Goal: Task Accomplishment & Management: Manage account settings

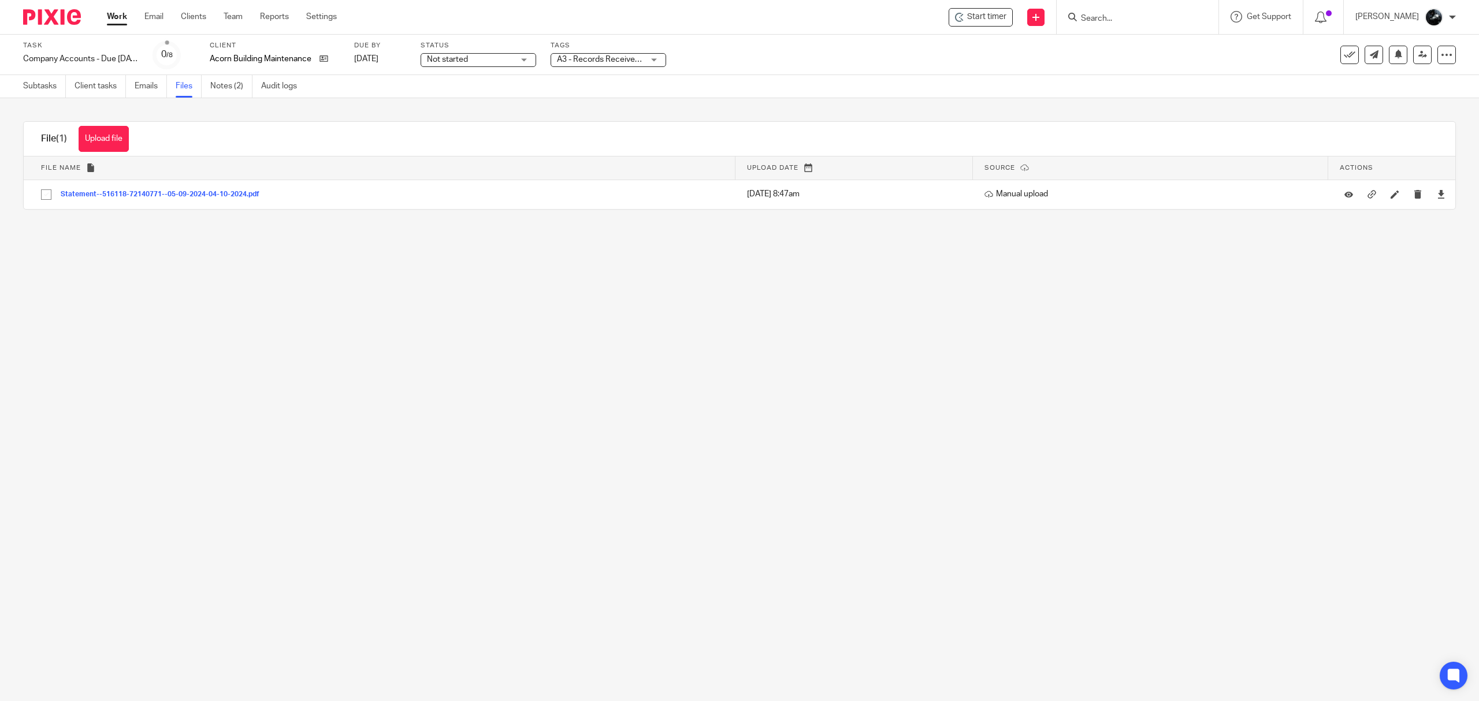
click at [1142, 17] on input "Search" at bounding box center [1132, 19] width 104 height 10
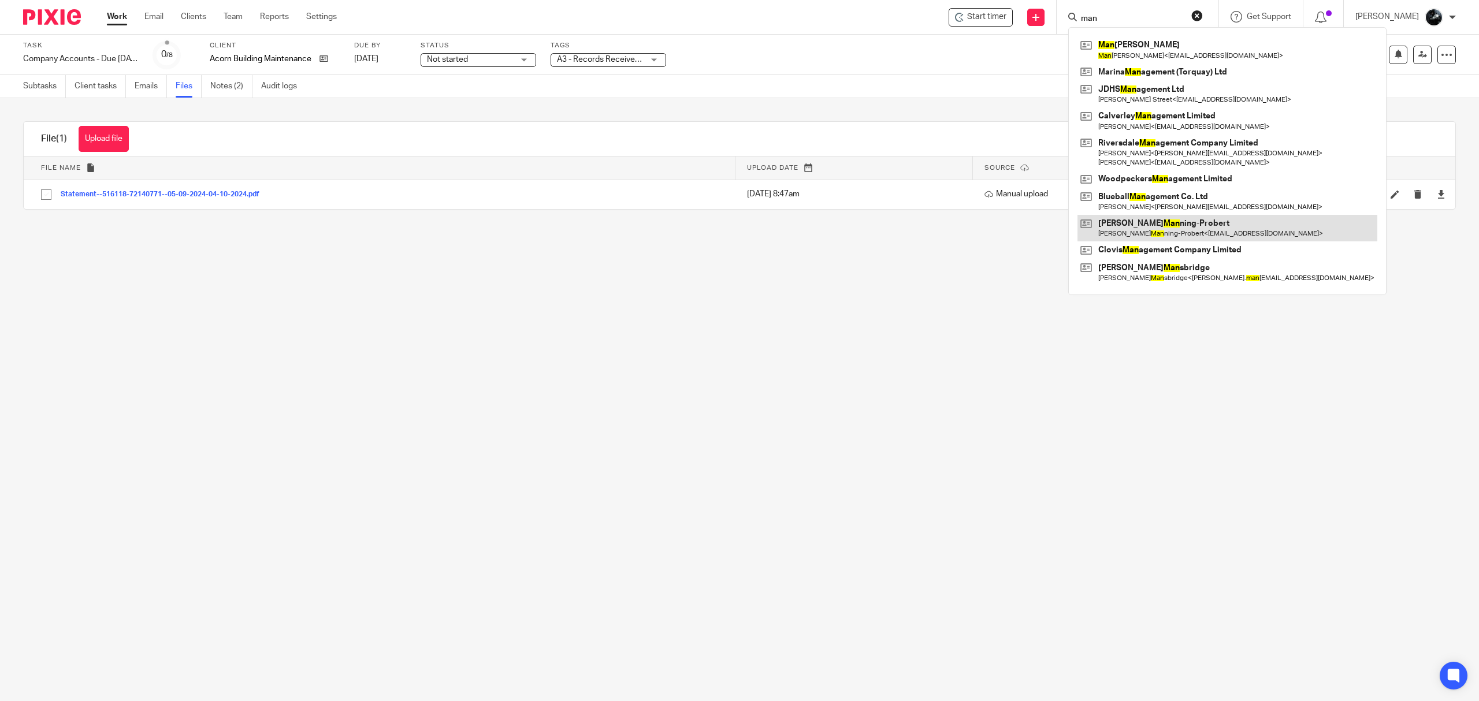
type input "man"
click at [1158, 236] on link at bounding box center [1227, 228] width 300 height 27
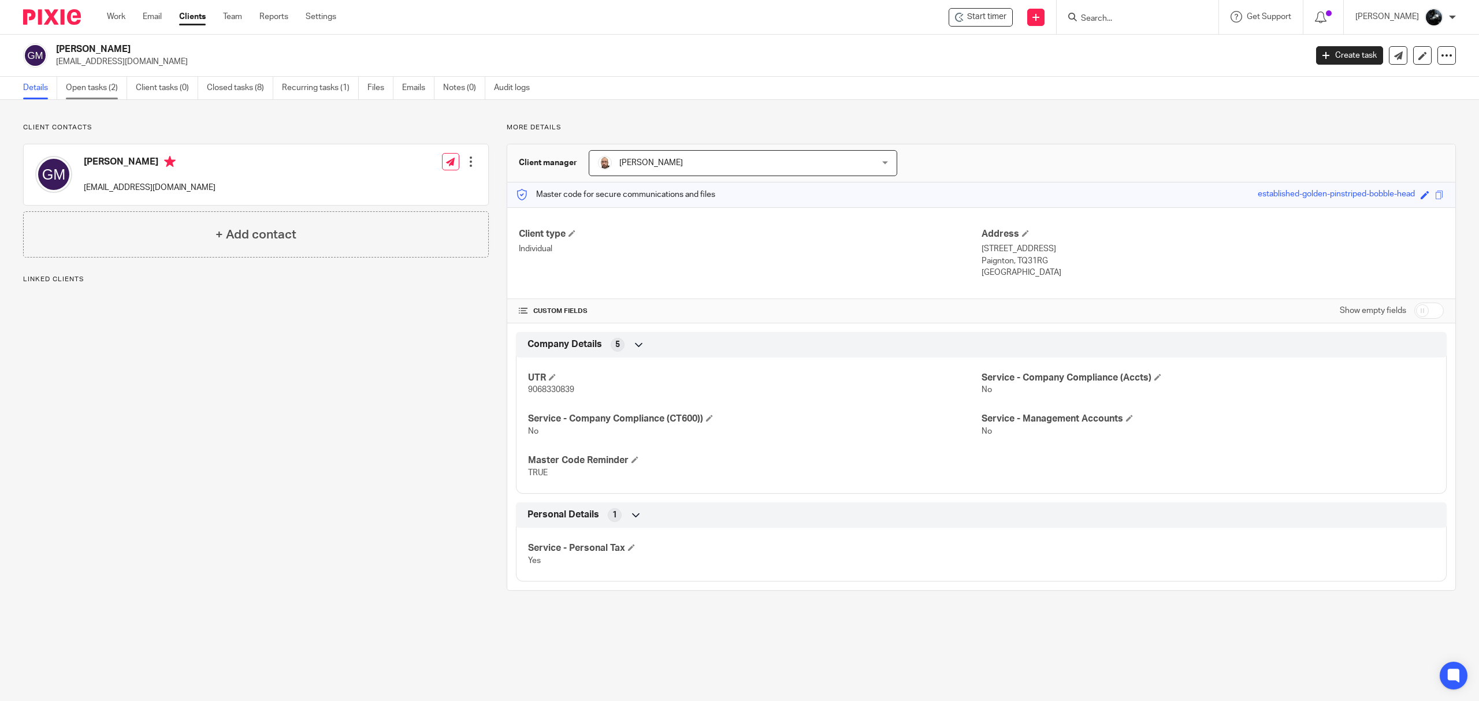
click at [95, 87] on link "Open tasks (2)" at bounding box center [96, 88] width 61 height 23
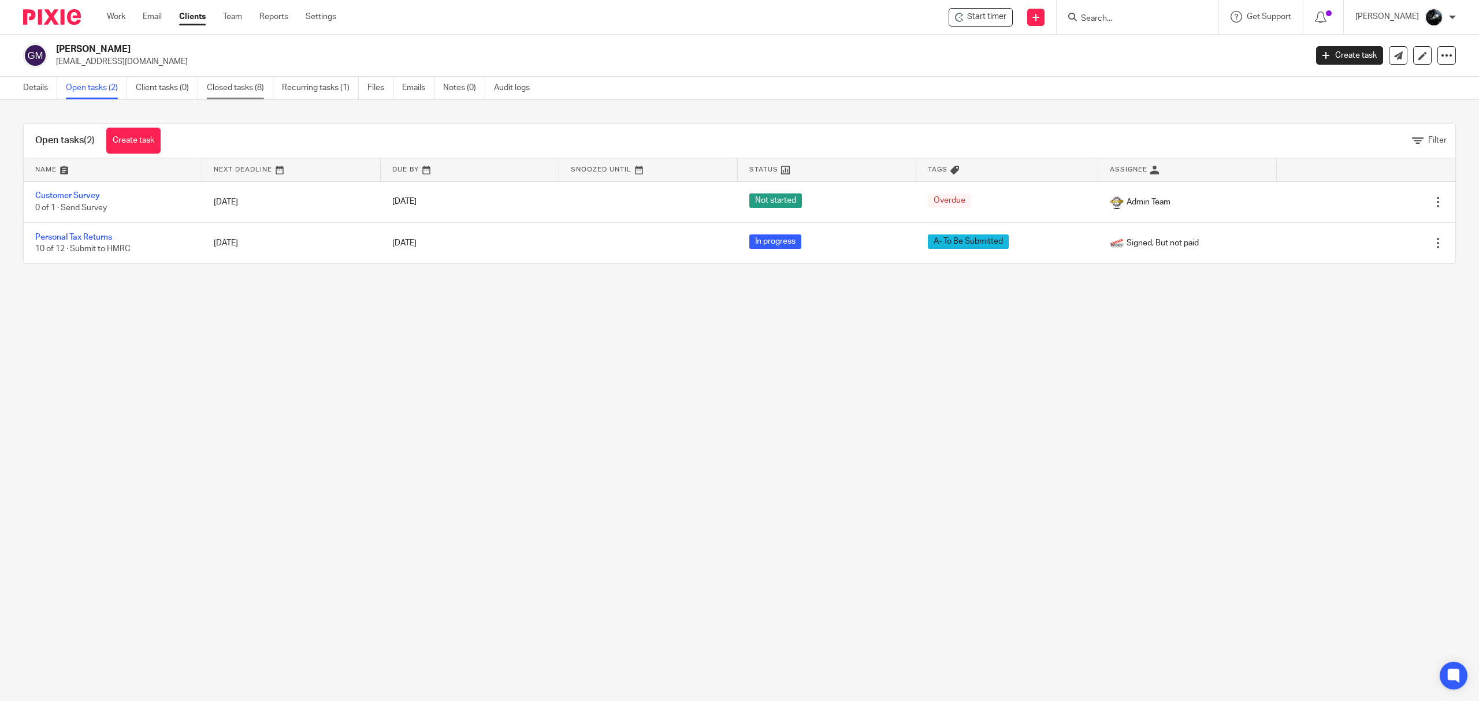
click at [215, 86] on link "Closed tasks (8)" at bounding box center [240, 88] width 66 height 23
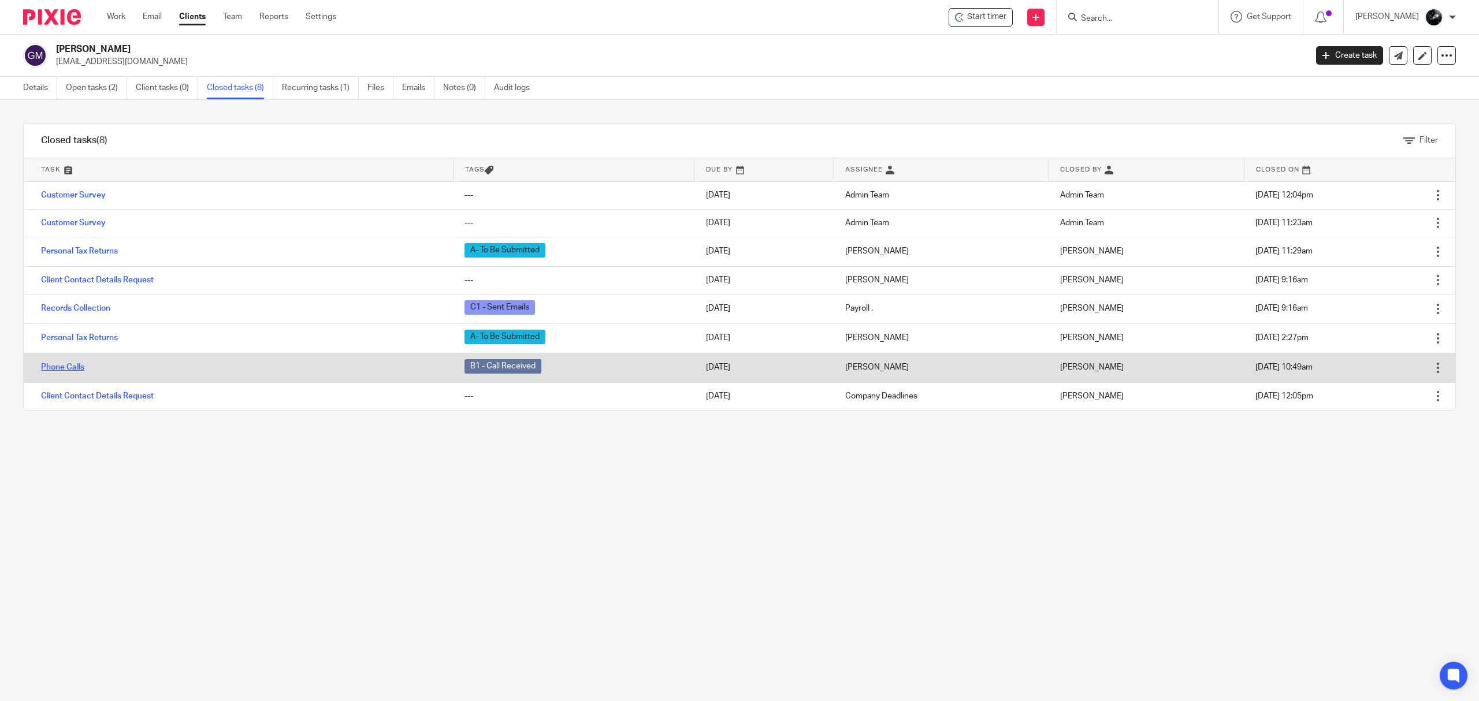
click at [72, 368] on link "Phone Calls" at bounding box center [62, 367] width 43 height 8
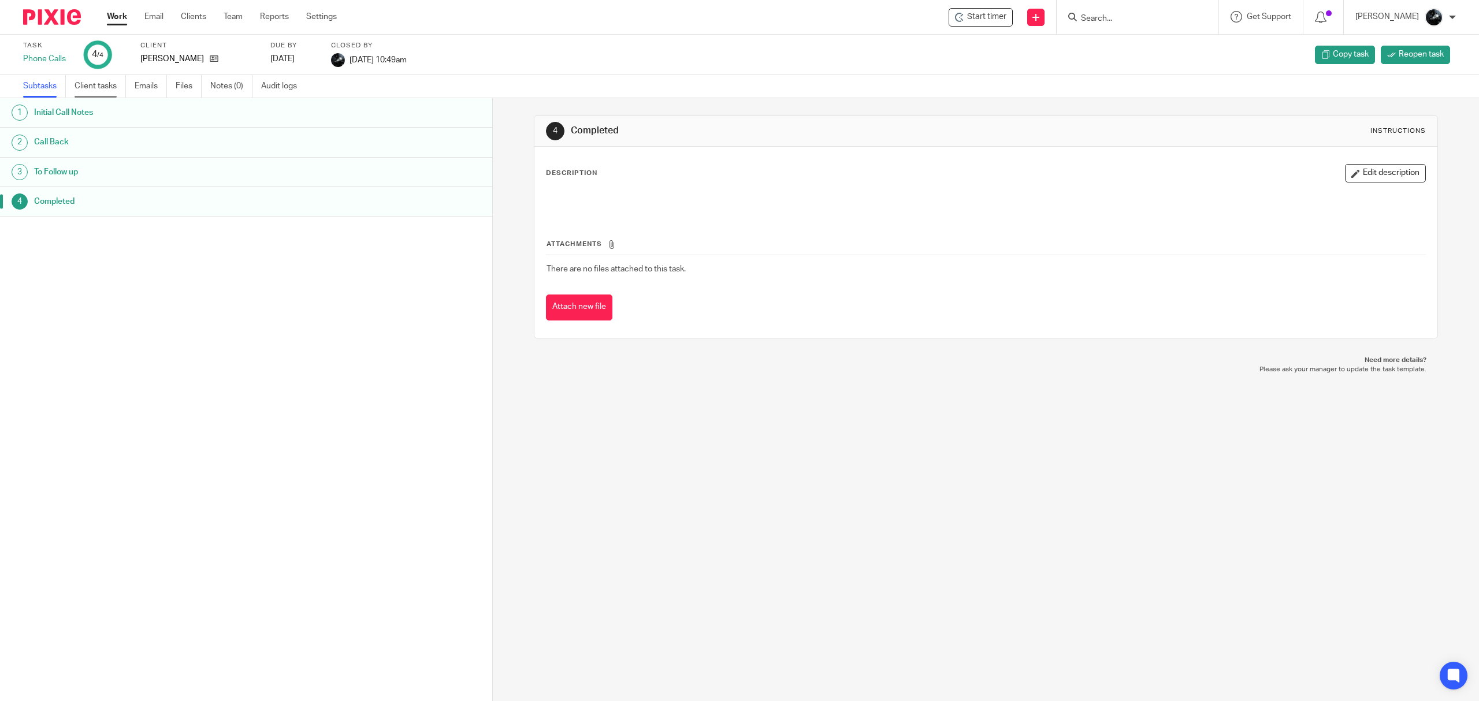
click at [88, 80] on link "Client tasks" at bounding box center [100, 86] width 51 height 23
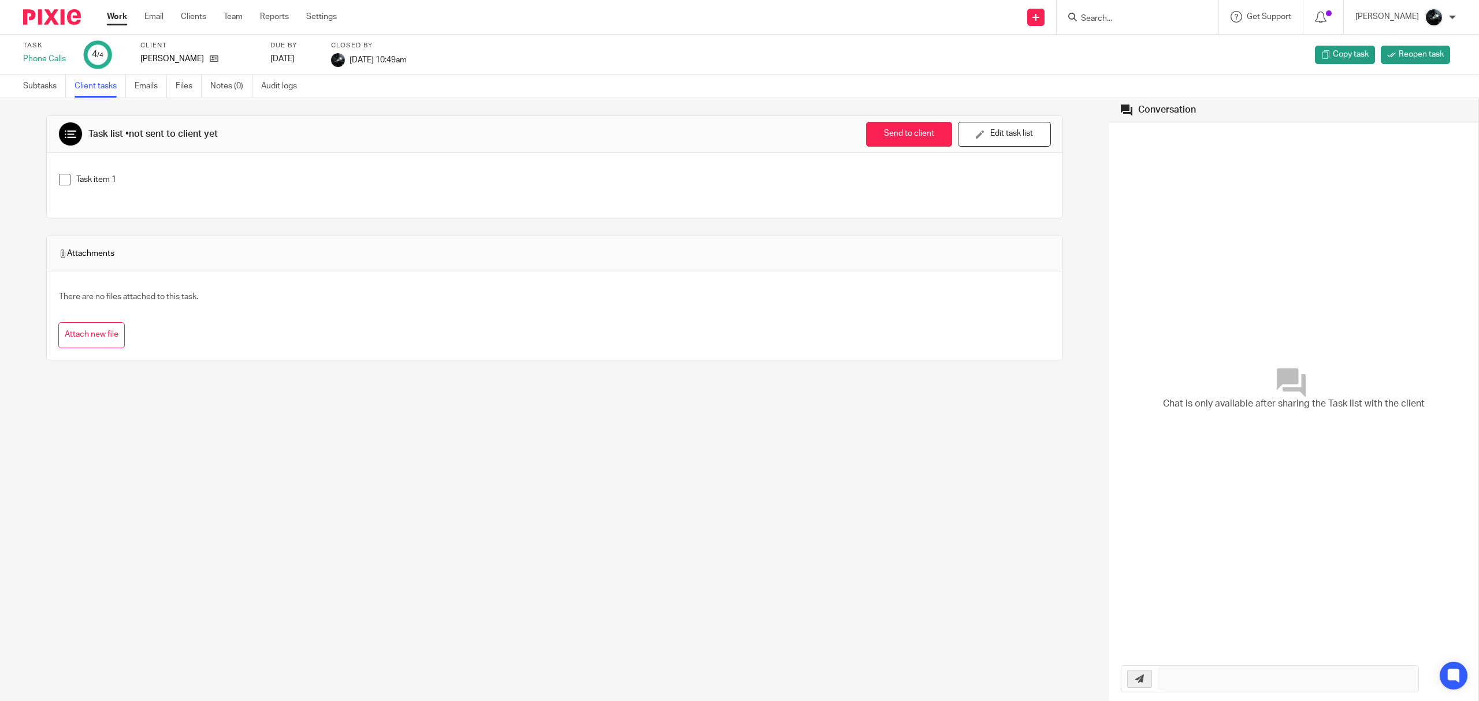
click at [153, 84] on link "Emails" at bounding box center [151, 86] width 32 height 23
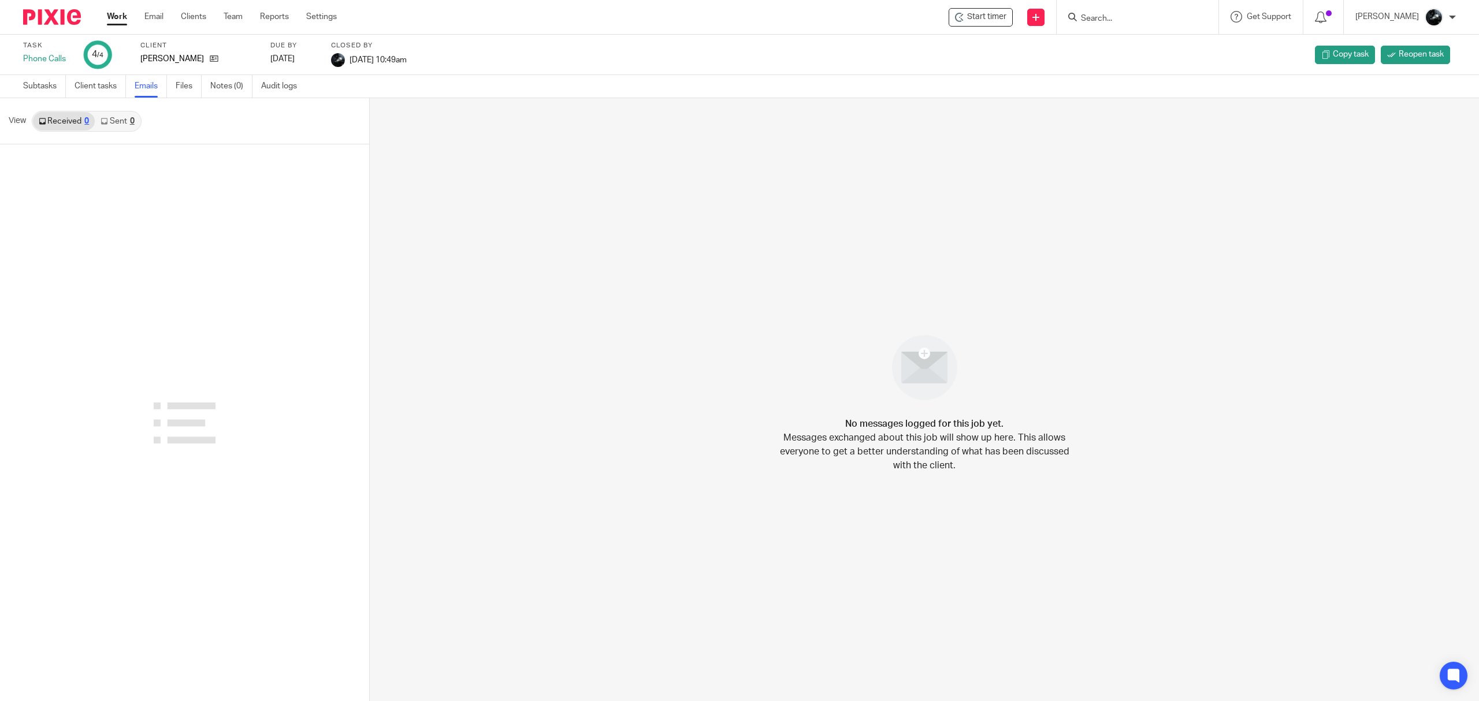
click at [177, 84] on link "Files" at bounding box center [189, 86] width 26 height 23
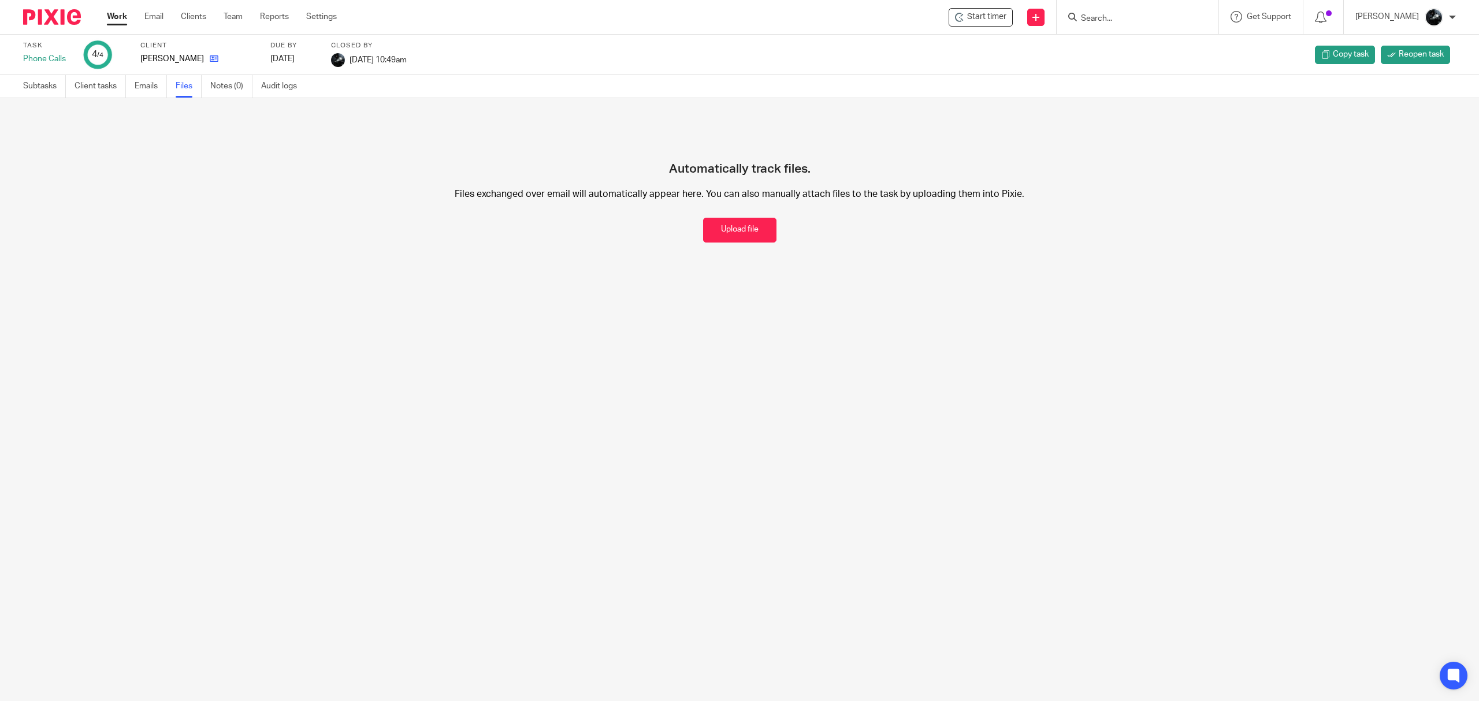
click at [218, 61] on link at bounding box center [211, 59] width 14 height 12
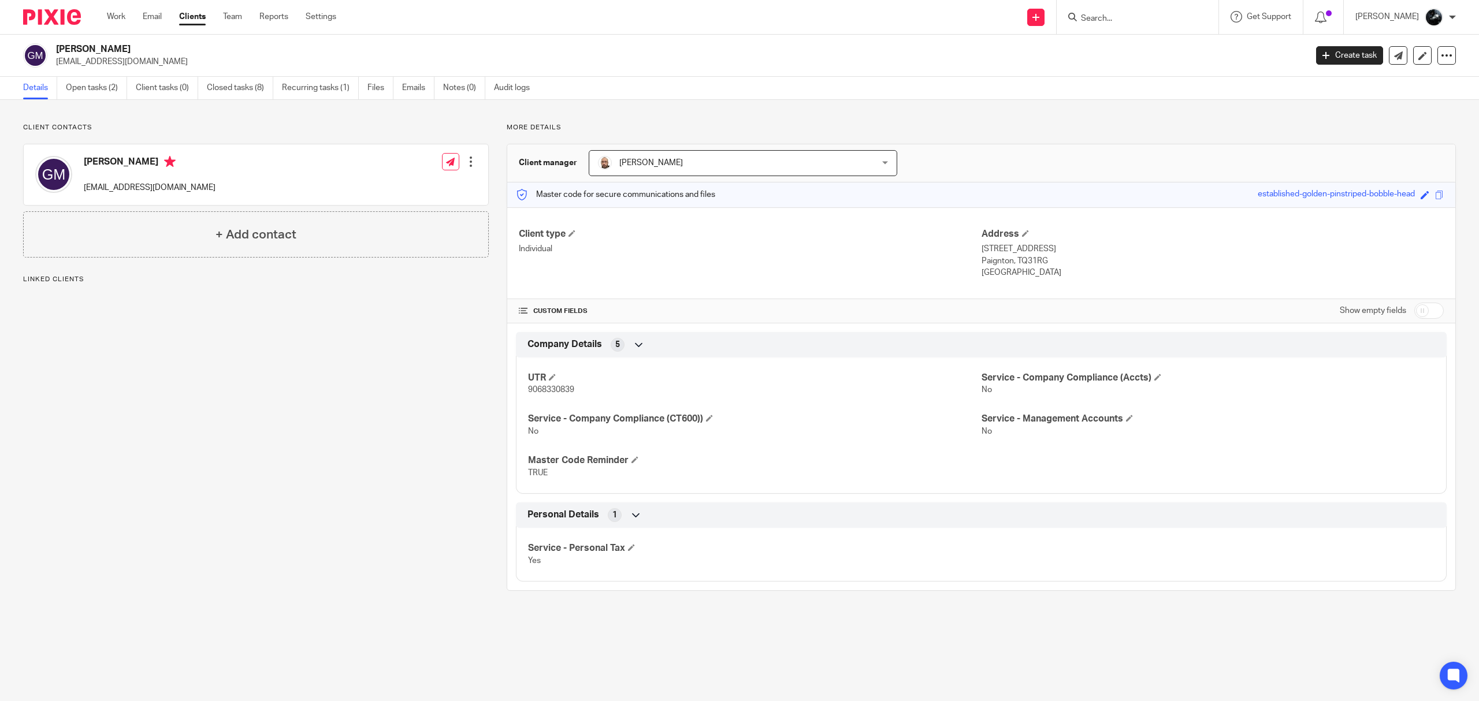
click at [64, 16] on img at bounding box center [52, 17] width 58 height 16
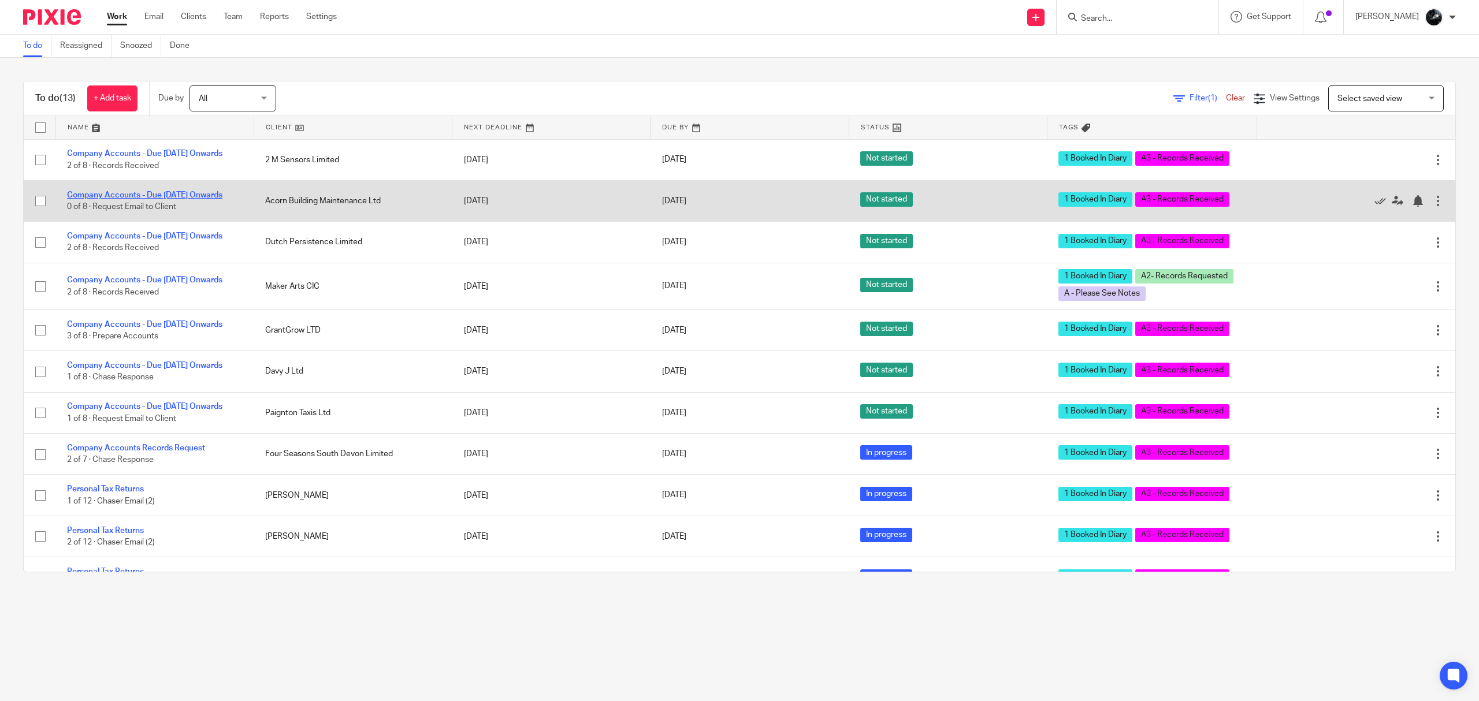
click at [156, 198] on link "Company Accounts - Due 1st May 2023 Onwards" at bounding box center [144, 195] width 155 height 8
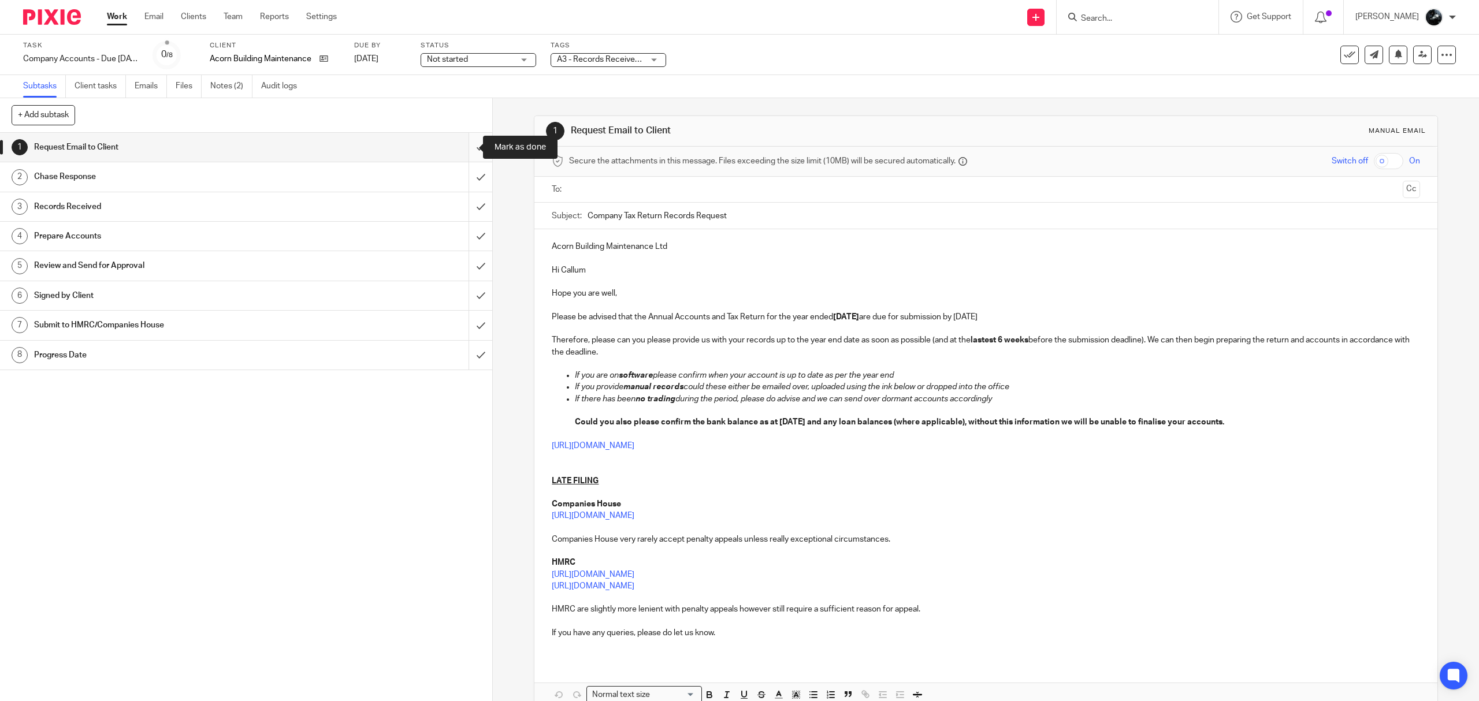
click at [463, 144] on input "submit" at bounding box center [246, 147] width 492 height 29
click at [463, 176] on input "submit" at bounding box center [246, 176] width 492 height 29
click at [465, 208] on input "submit" at bounding box center [246, 206] width 492 height 29
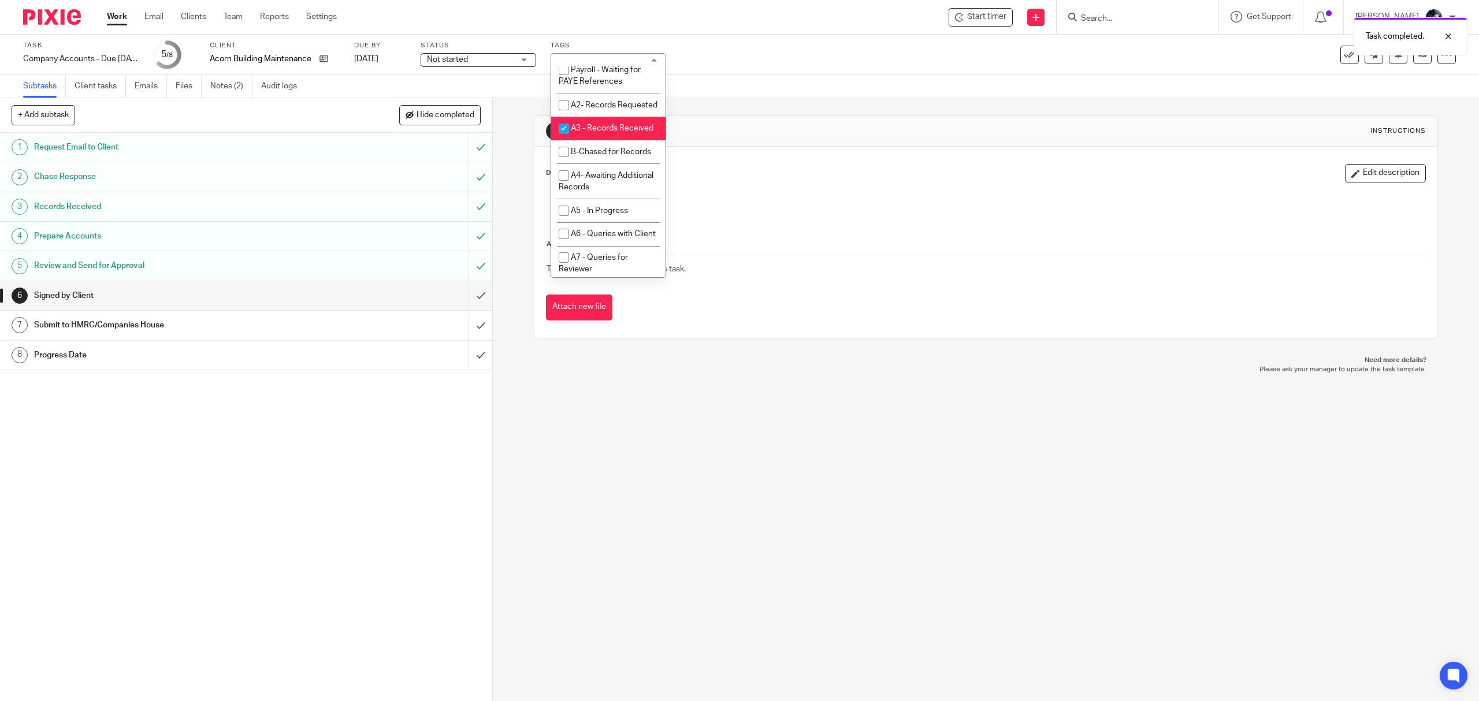
click at [599, 140] on li "A3 - Records Received" at bounding box center [608, 129] width 114 height 24
checkbox input "false"
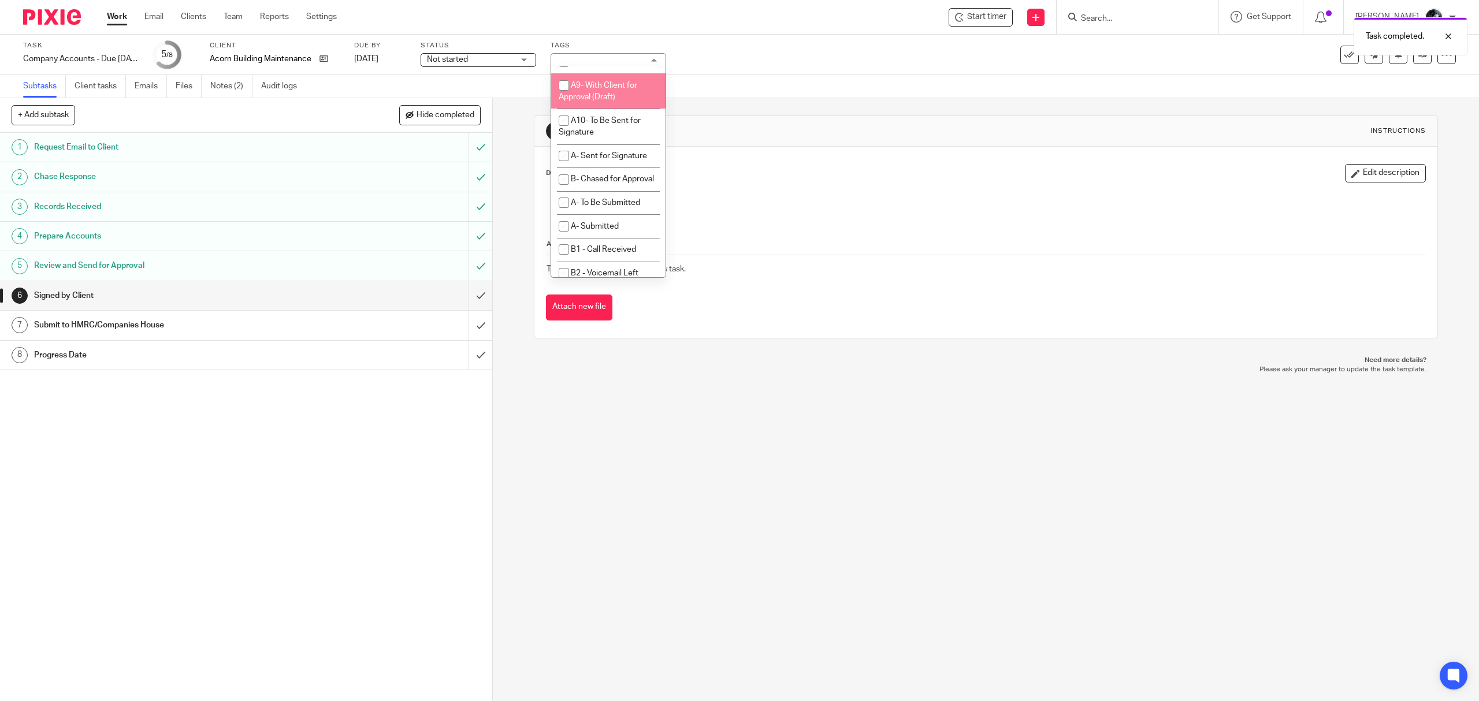
click at [608, 109] on li "A9- With Client for Approval (Draft)" at bounding box center [608, 90] width 114 height 35
checkbox input "true"
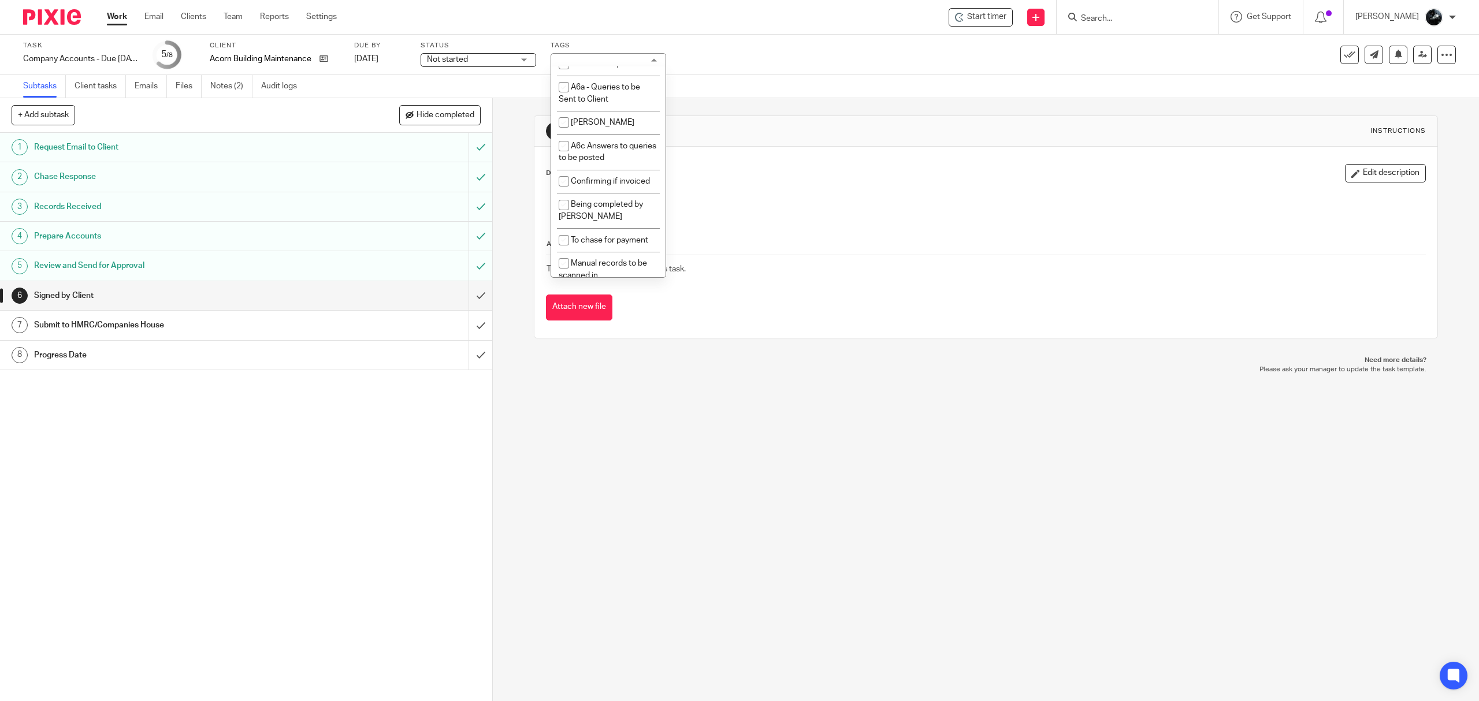
click at [611, 44] on span "1 Booked In Diary" at bounding box center [602, 40] width 62 height 8
checkbox input "false"
click at [671, 429] on div "6 Signed by Client Instructions Description Edit description Attachments There …" at bounding box center [986, 399] width 986 height 603
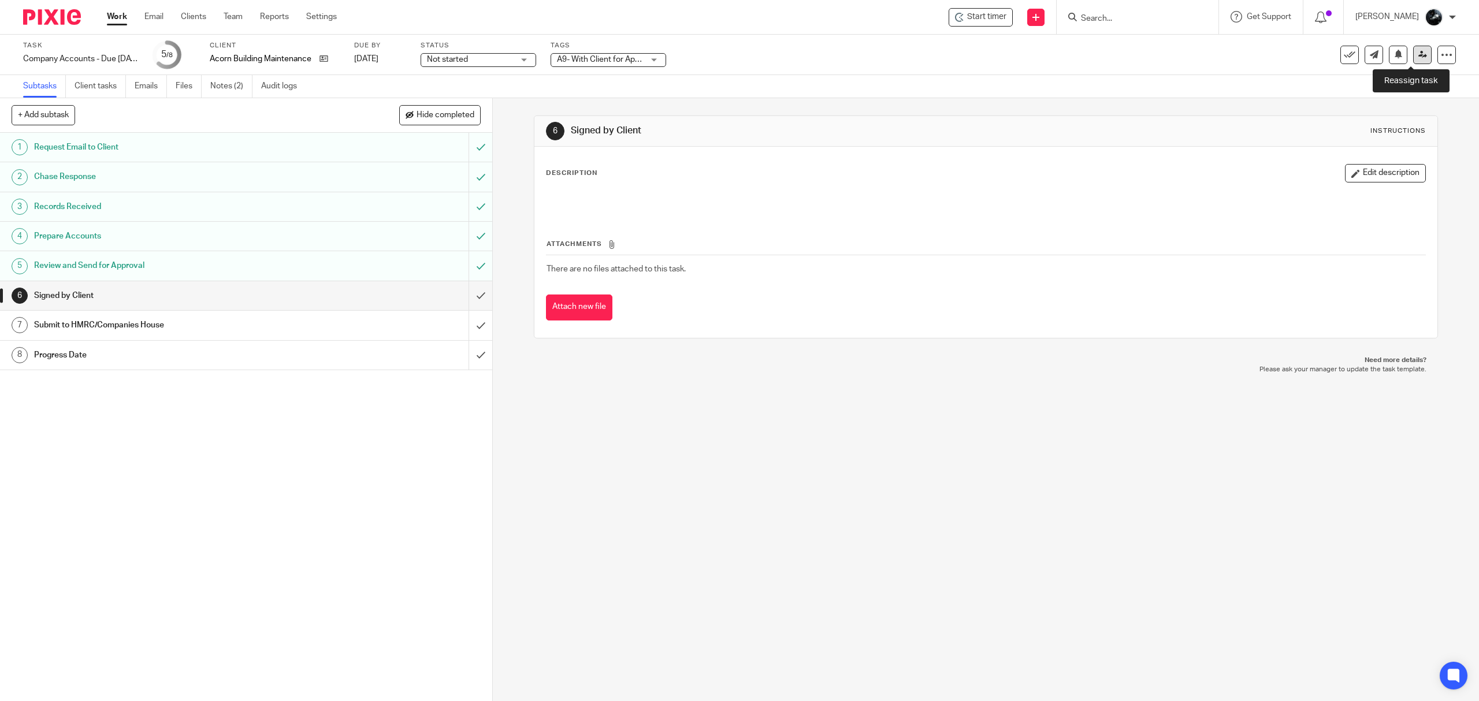
click at [1413, 61] on link at bounding box center [1422, 55] width 18 height 18
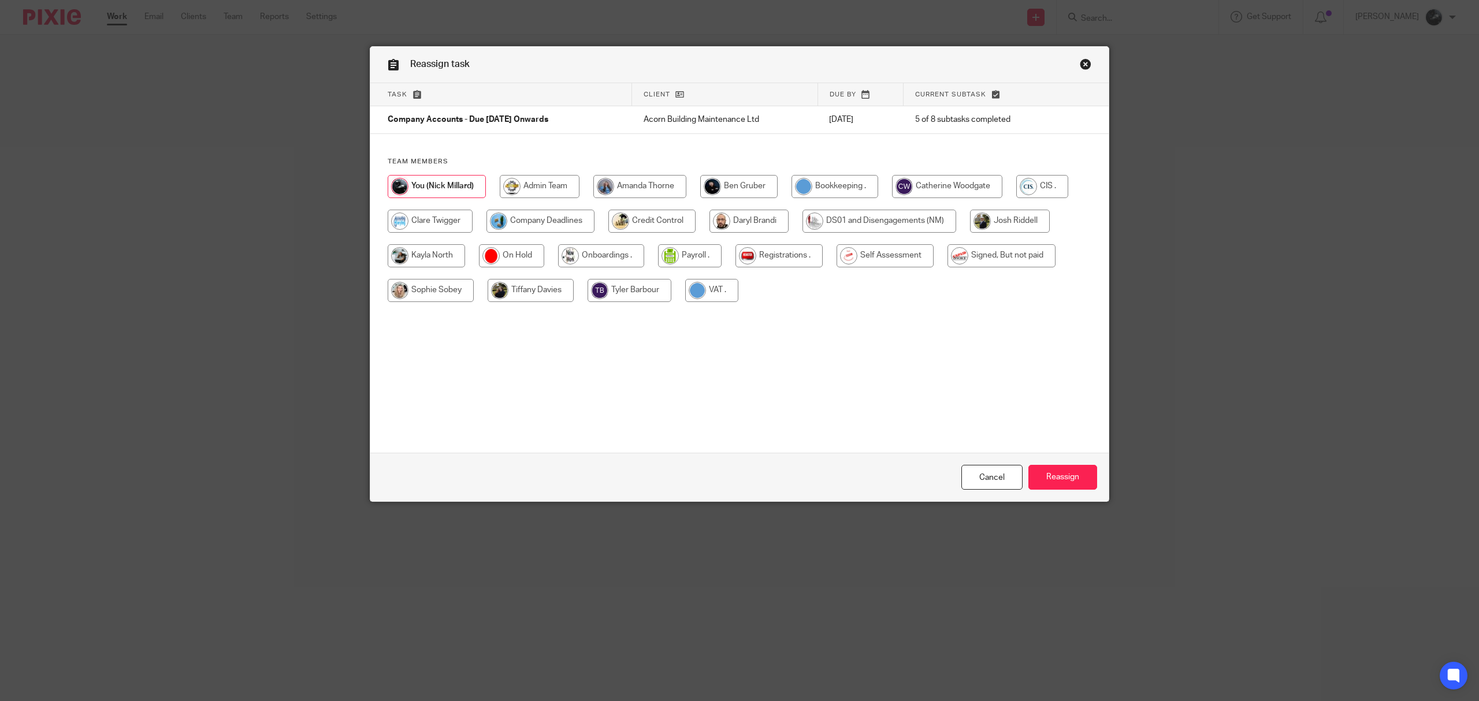
click at [509, 224] on input "radio" at bounding box center [540, 221] width 108 height 23
radio input "true"
click at [1066, 476] on input "Reassign" at bounding box center [1062, 477] width 69 height 25
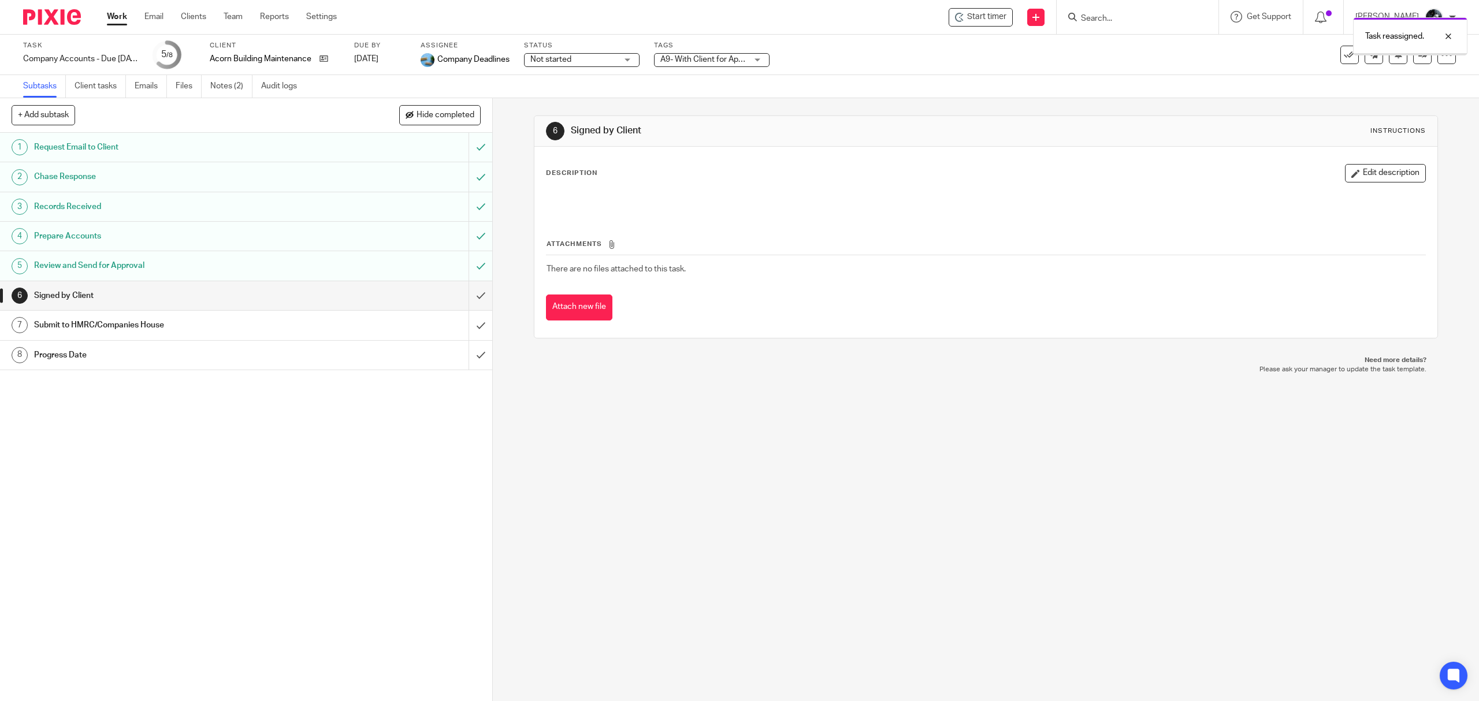
click at [712, 63] on span "A9- With Client for Approval (Draft)" at bounding box center [703, 60] width 87 height 12
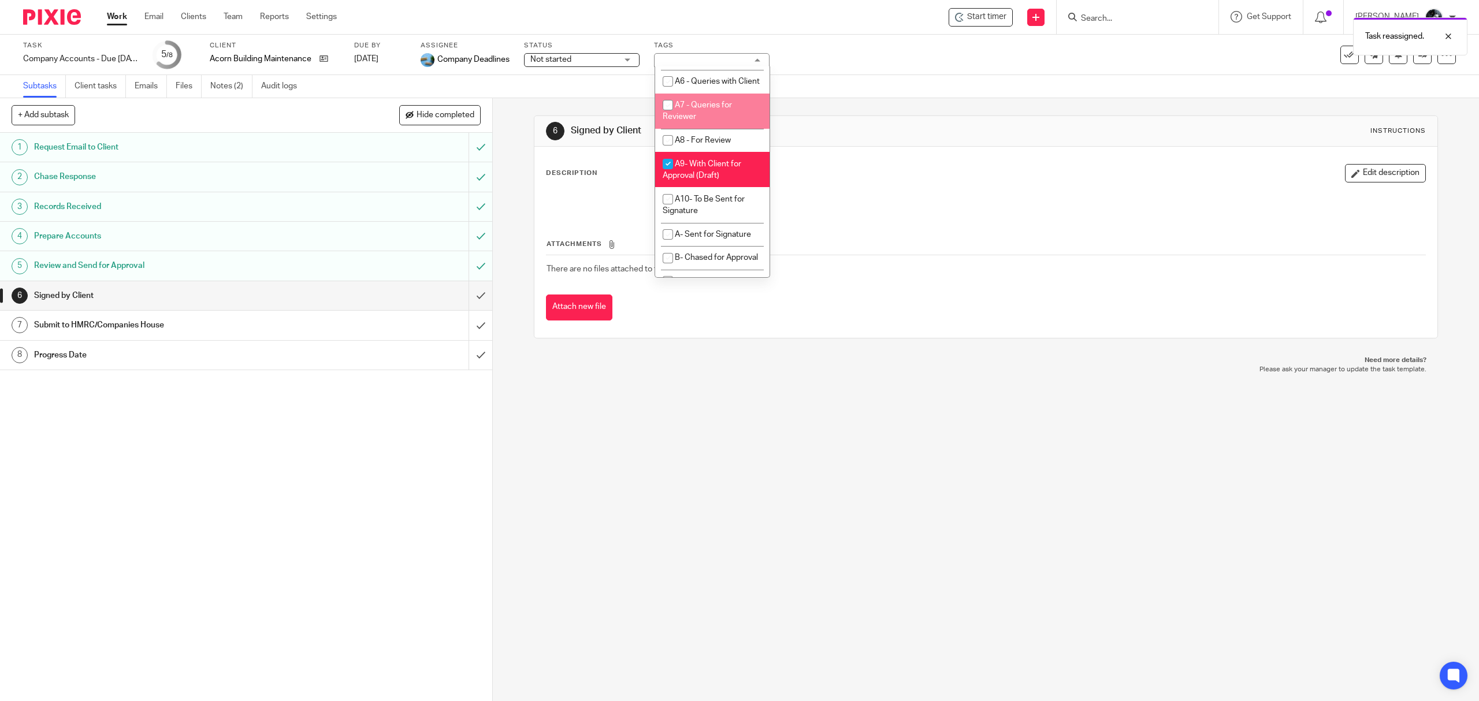
scroll to position [539, 0]
click at [689, 185] on li "A9- With Client for Approval (Draft)" at bounding box center [712, 167] width 114 height 35
checkbox input "false"
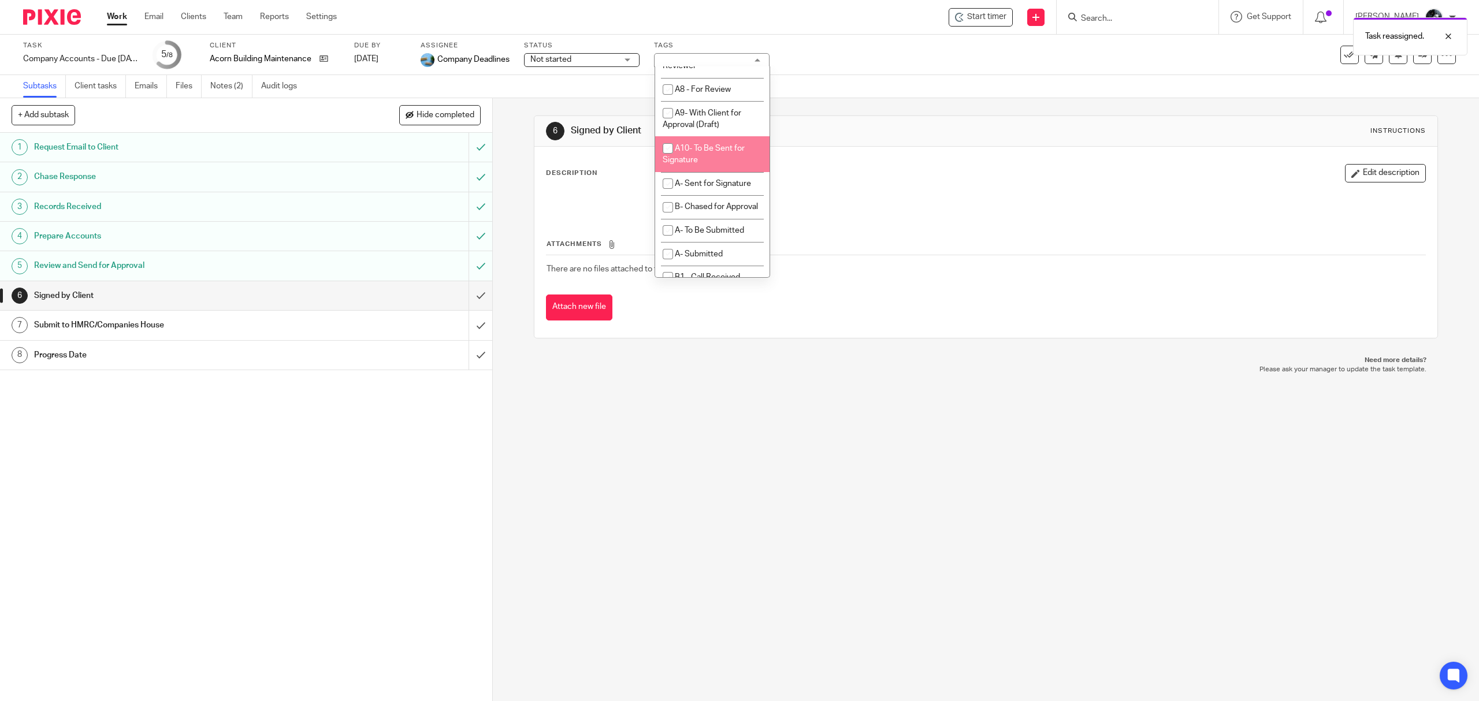
scroll to position [616, 0]
click at [715, 137] on span "A10- To Be Sent for Signature" at bounding box center [704, 127] width 82 height 20
checkbox input "true"
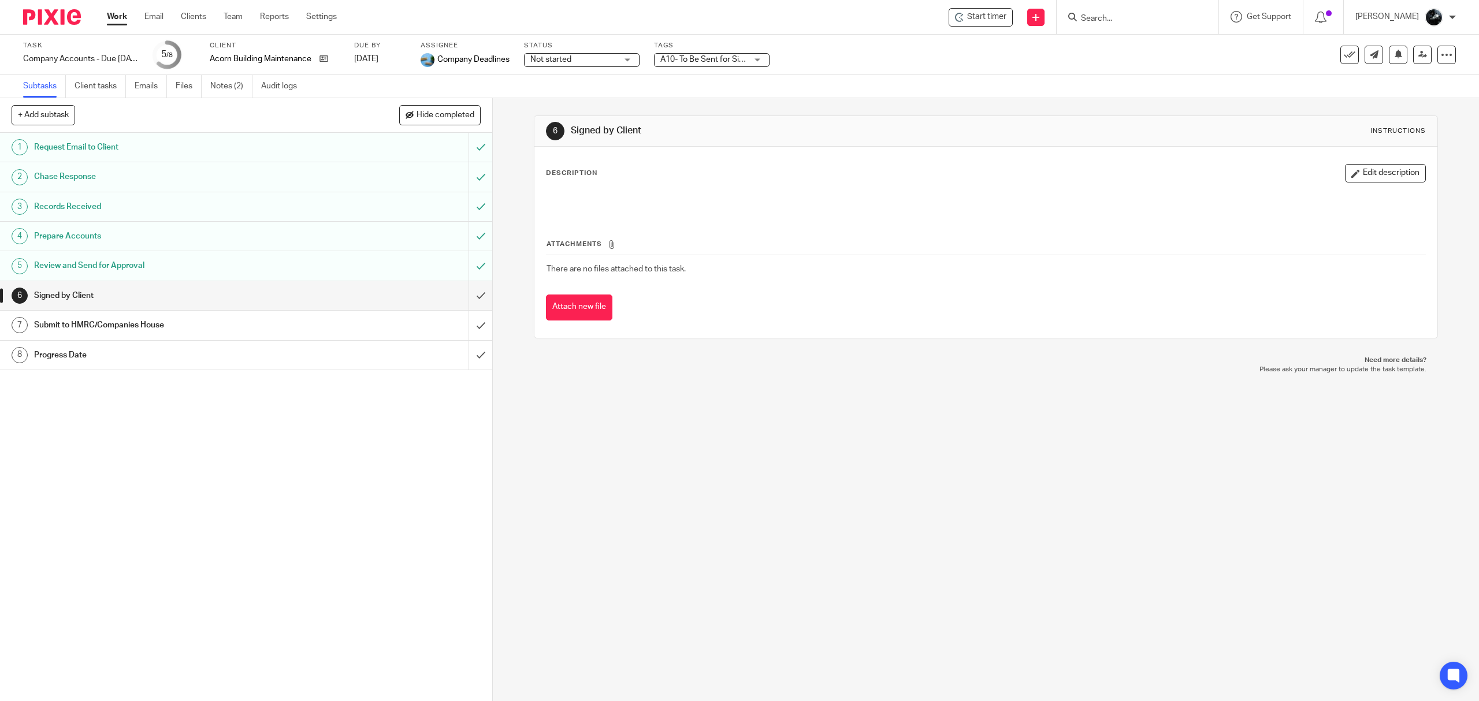
click at [747, 377] on div "6 Signed by Client Instructions Description Edit description Attachments There …" at bounding box center [986, 399] width 986 height 603
click at [65, 19] on img at bounding box center [52, 17] width 58 height 16
